Goal: Information Seeking & Learning: Learn about a topic

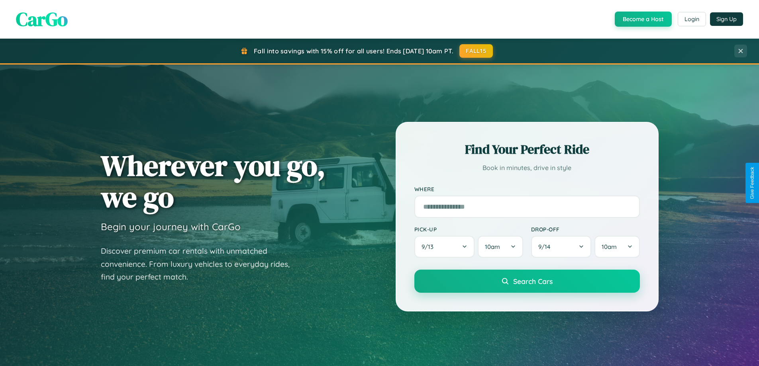
scroll to position [1532, 0]
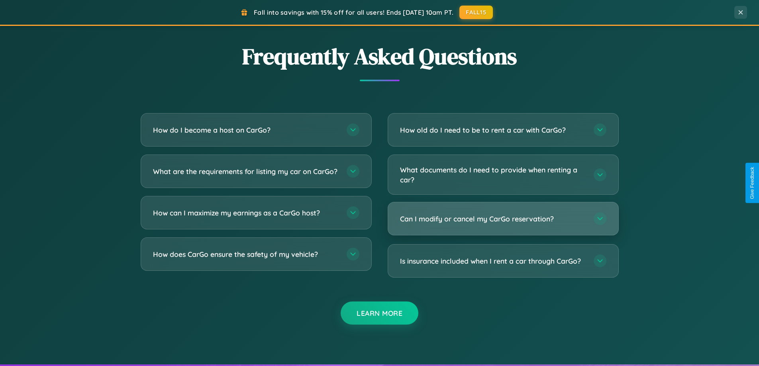
click at [502, 219] on h3 "Can I modify or cancel my CarGo reservation?" at bounding box center [493, 219] width 186 height 10
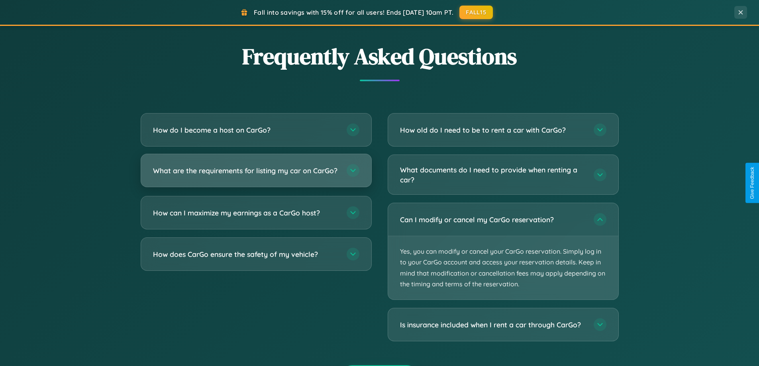
click at [256, 174] on h3 "What are the requirements for listing my car on CarGo?" at bounding box center [246, 171] width 186 height 10
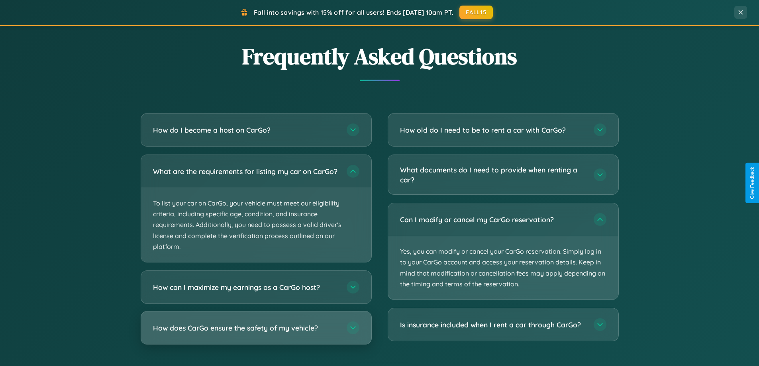
click at [256, 333] on h3 "How does CarGo ensure the safety of my vehicle?" at bounding box center [246, 328] width 186 height 10
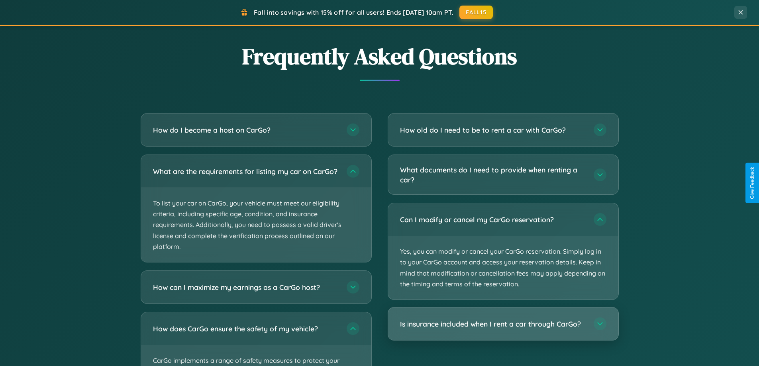
click at [502, 325] on h3 "Is insurance included when I rent a car through CarGo?" at bounding box center [493, 324] width 186 height 10
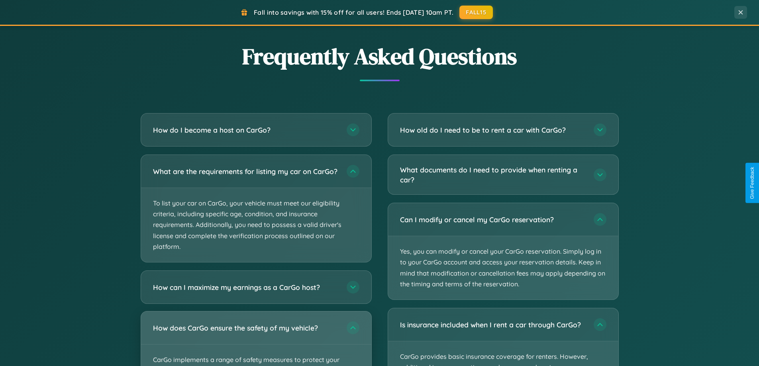
click at [256, 342] on div "How does CarGo ensure the safety of my vehicle?" at bounding box center [256, 327] width 230 height 33
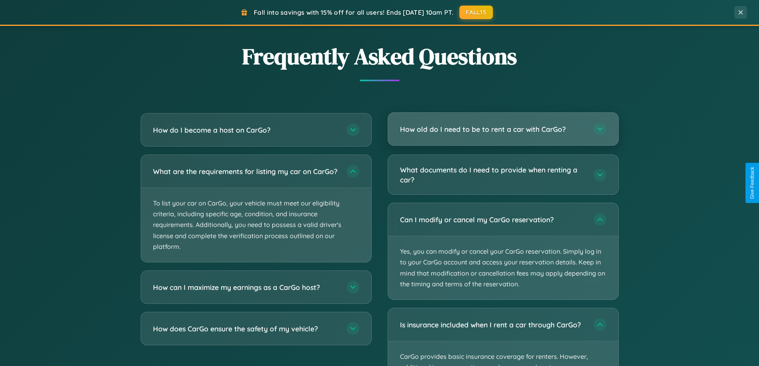
click at [502, 129] on h3 "How old do I need to be to rent a car with CarGo?" at bounding box center [493, 129] width 186 height 10
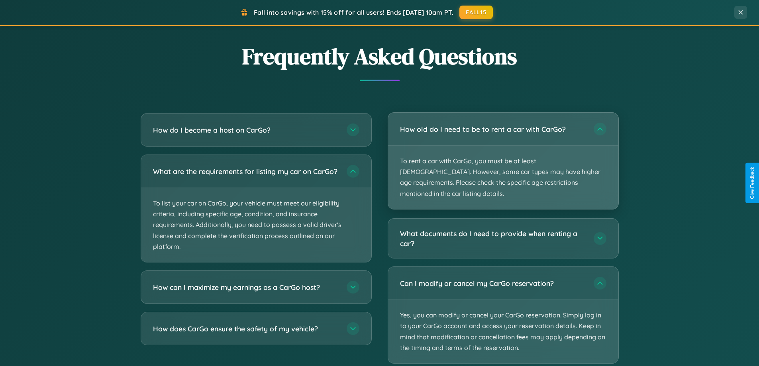
click at [502, 155] on p "To rent a car with CarGo, you must be at least [DEMOGRAPHIC_DATA]. However, som…" at bounding box center [503, 177] width 230 height 63
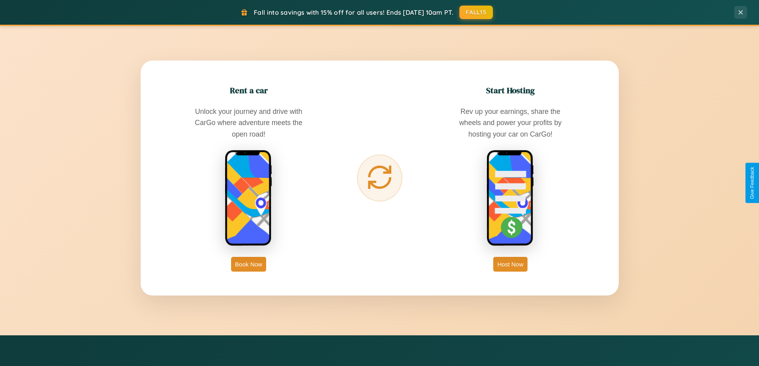
scroll to position [548, 0]
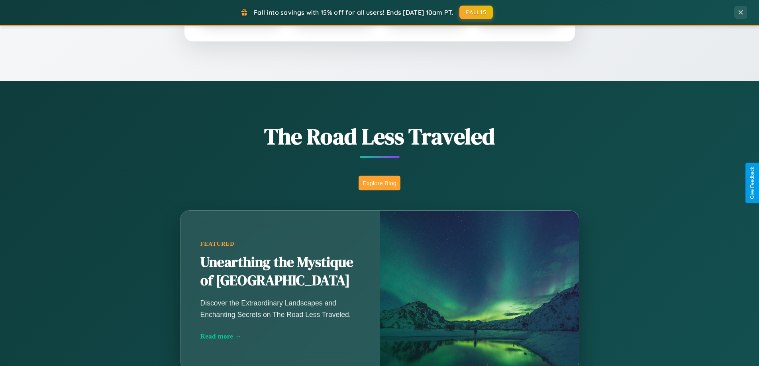
click at [379, 183] on button "Explore Blog" at bounding box center [379, 183] width 42 height 15
